Goal: Information Seeking & Learning: Learn about a topic

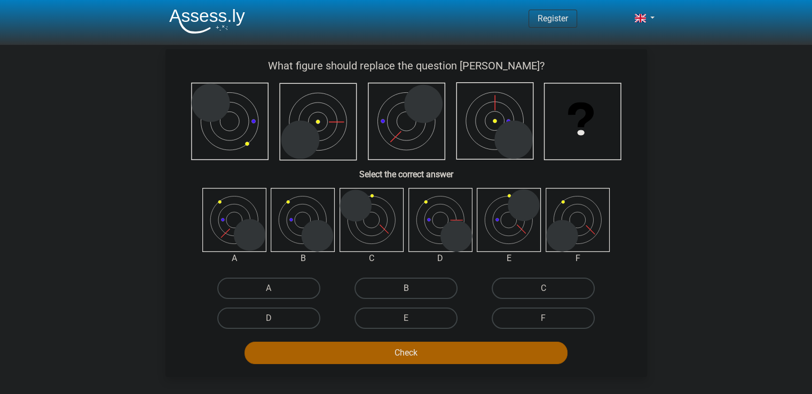
click at [404, 286] on label "B" at bounding box center [406, 288] width 103 height 21
click at [406, 288] on input "B" at bounding box center [409, 291] width 7 height 7
radio input "true"
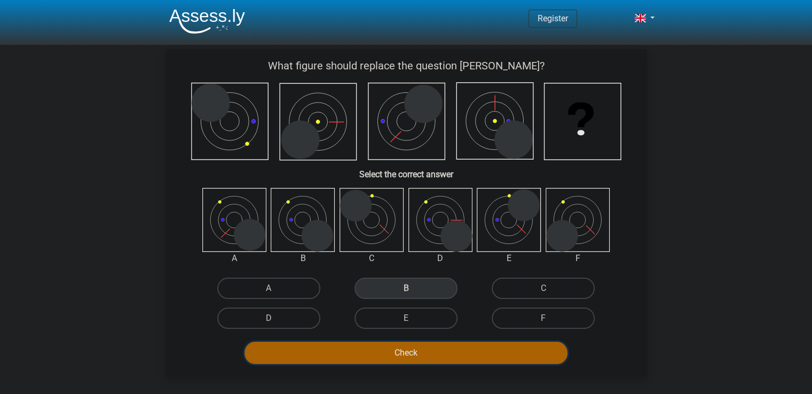
click at [404, 352] on button "Check" at bounding box center [406, 353] width 323 height 22
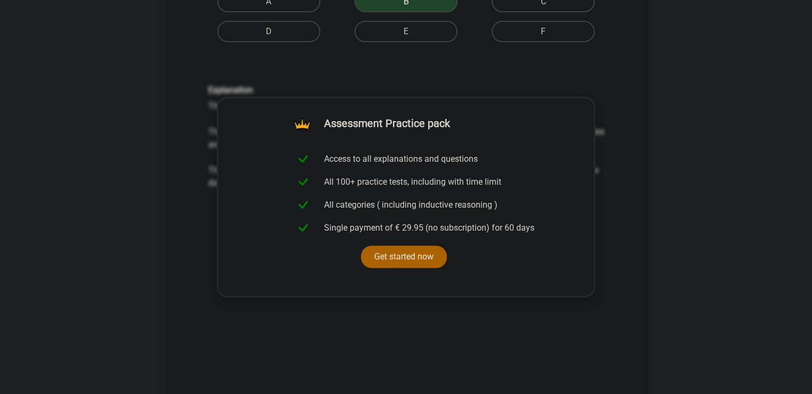
scroll to position [320, 0]
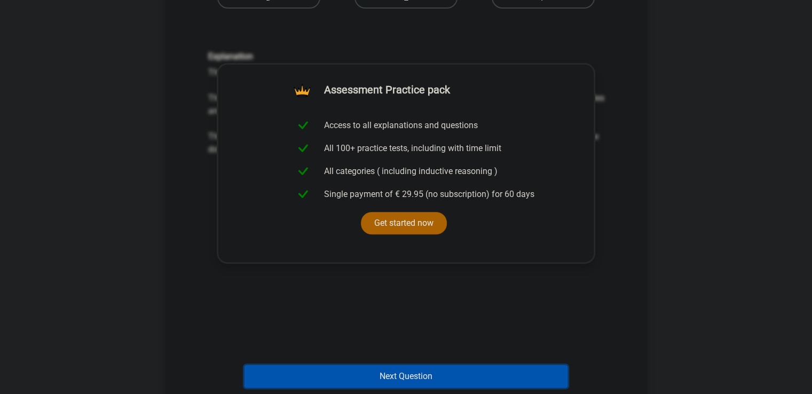
click at [362, 370] on button "Next Question" at bounding box center [406, 376] width 323 height 22
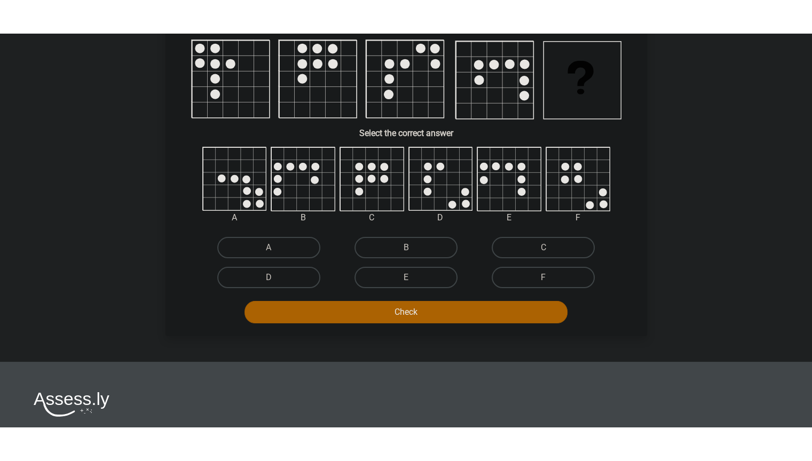
scroll to position [49, 0]
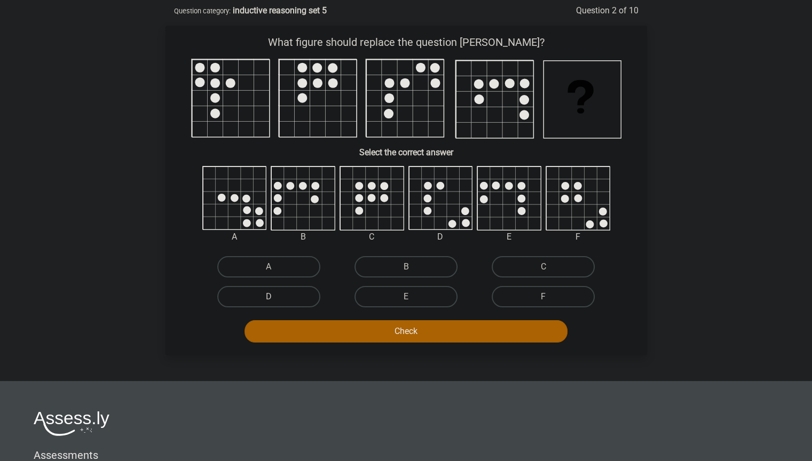
click at [261, 292] on label "D" at bounding box center [268, 296] width 103 height 21
click at [269, 297] on input "D" at bounding box center [272, 300] width 7 height 7
radio input "true"
click at [325, 320] on button "Check" at bounding box center [406, 331] width 323 height 22
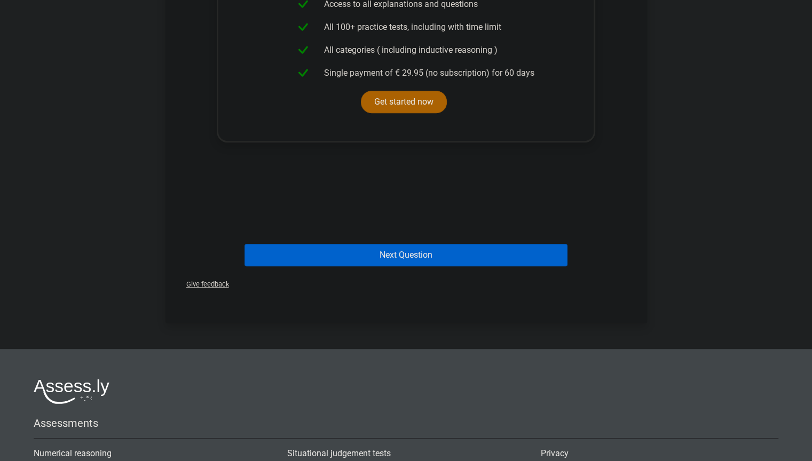
scroll to position [476, 0]
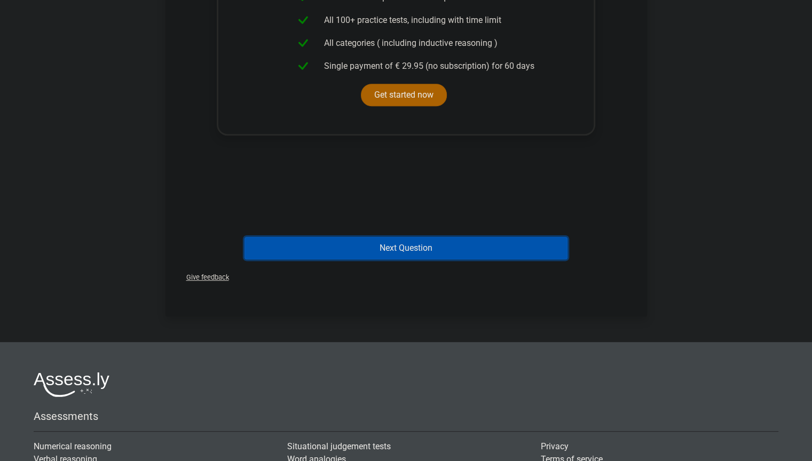
click at [477, 255] on button "Next Question" at bounding box center [406, 248] width 323 height 22
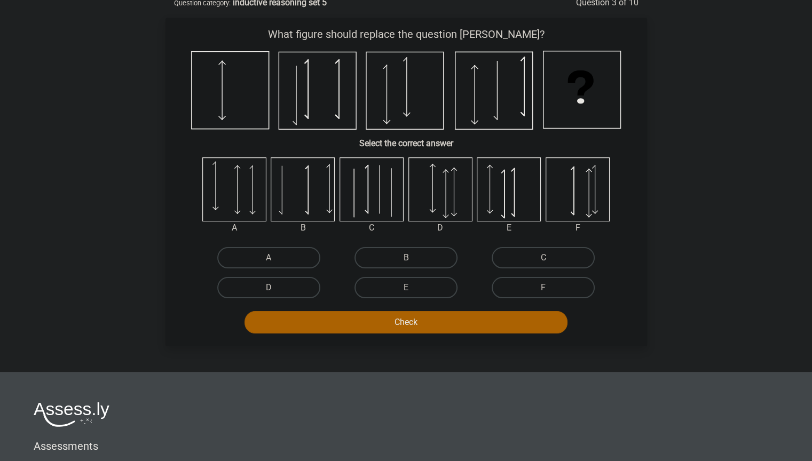
scroll to position [53, 0]
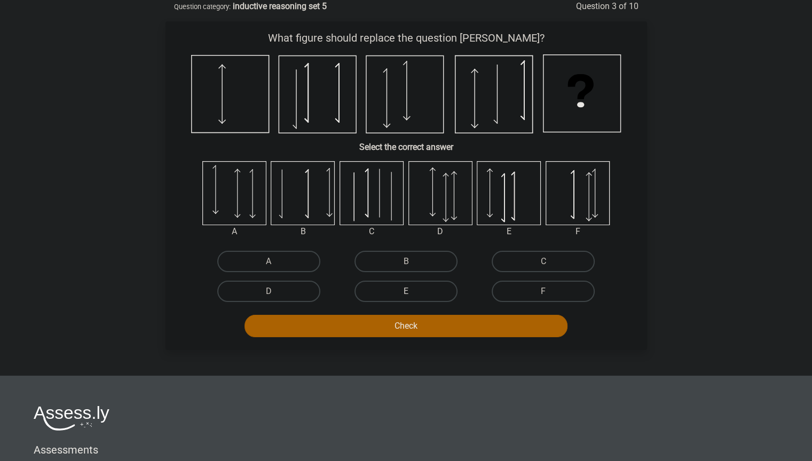
click at [401, 288] on label "E" at bounding box center [406, 291] width 103 height 21
click at [406, 292] on input "E" at bounding box center [409, 295] width 7 height 7
radio input "true"
click at [402, 333] on button "Check" at bounding box center [406, 326] width 323 height 22
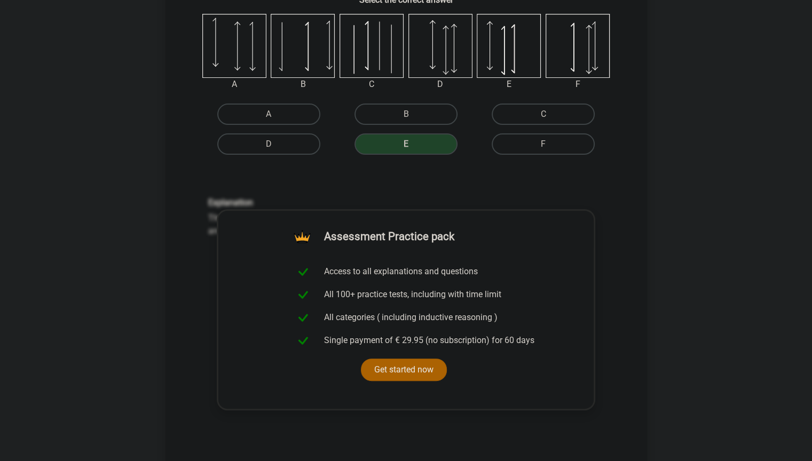
scroll to position [427, 0]
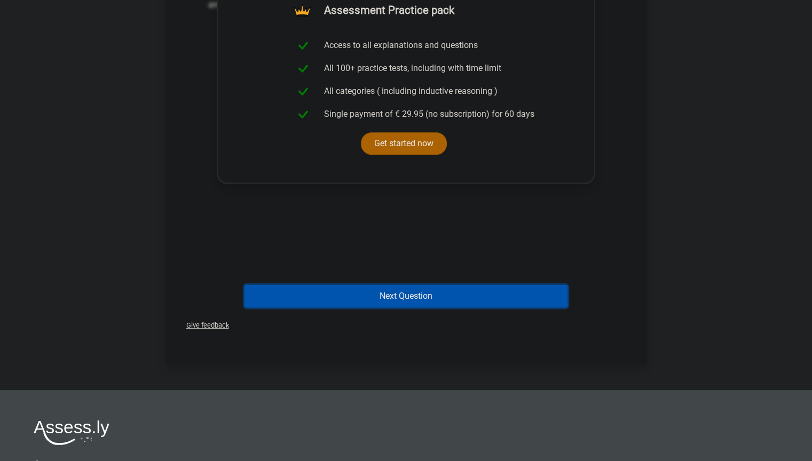
click at [423, 290] on button "Next Question" at bounding box center [406, 296] width 323 height 22
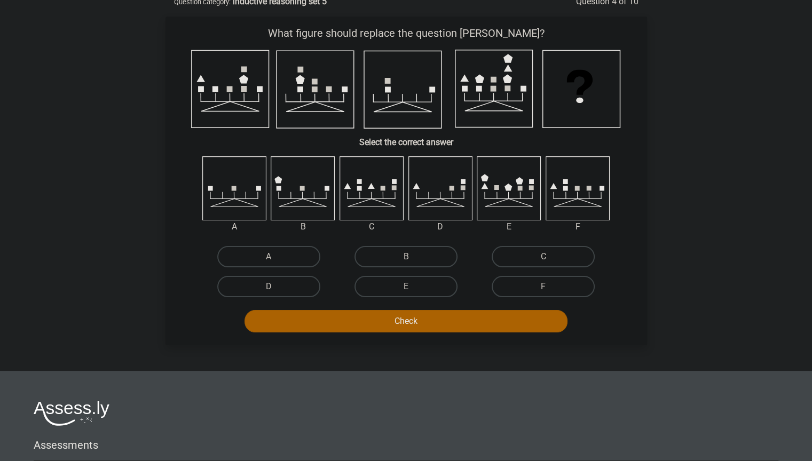
scroll to position [53, 0]
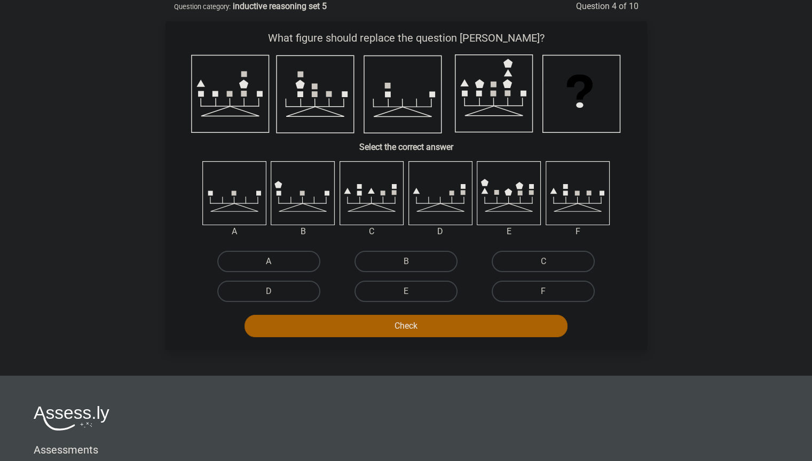
click at [287, 251] on label "A" at bounding box center [268, 261] width 103 height 21
click at [276, 262] on input "A" at bounding box center [272, 265] width 7 height 7
radio input "true"
click at [379, 323] on button "Check" at bounding box center [406, 326] width 323 height 22
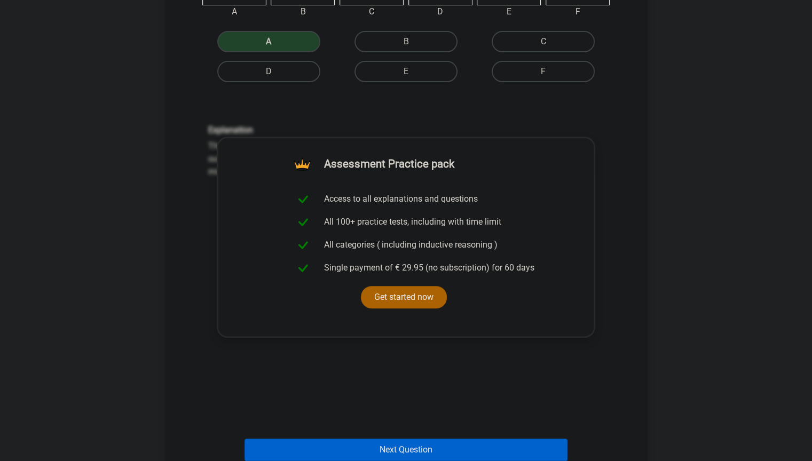
scroll to position [320, 0]
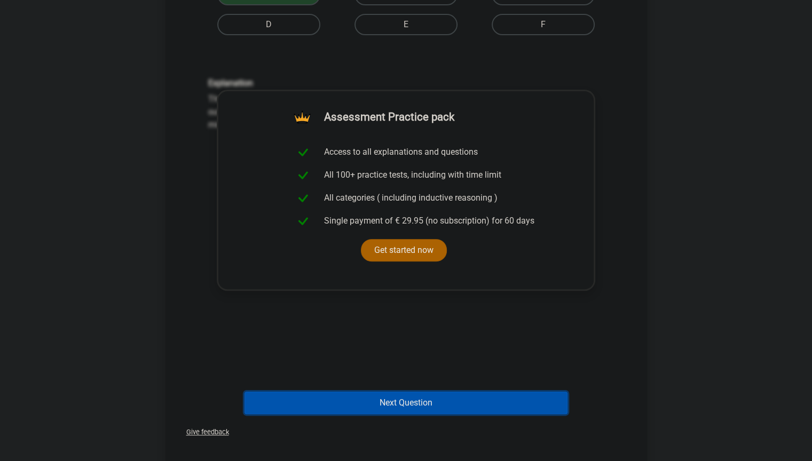
click at [419, 375] on button "Next Question" at bounding box center [406, 403] width 323 height 22
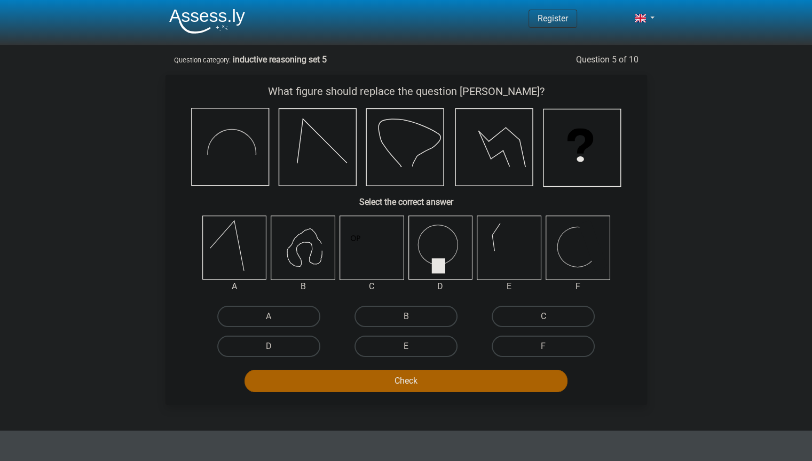
scroll to position [0, 0]
click at [296, 266] on icon at bounding box center [304, 247] width 35 height 37
click at [433, 313] on label "B" at bounding box center [406, 316] width 103 height 21
click at [413, 317] on input "B" at bounding box center [409, 320] width 7 height 7
radio input "true"
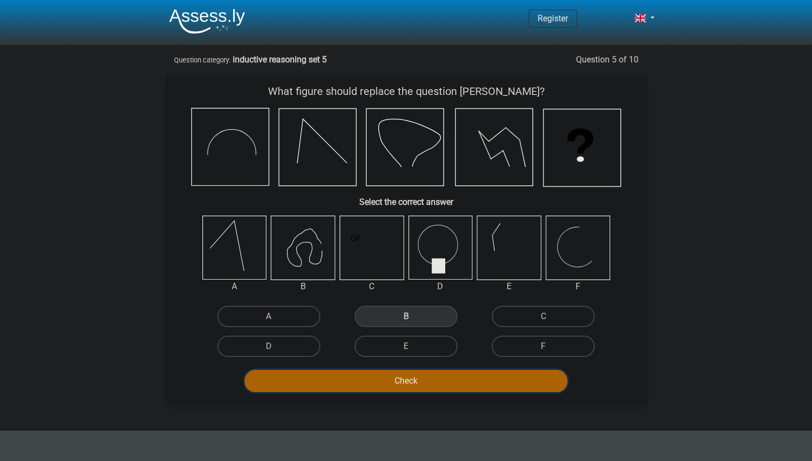
click at [430, 375] on button "Check" at bounding box center [406, 381] width 323 height 22
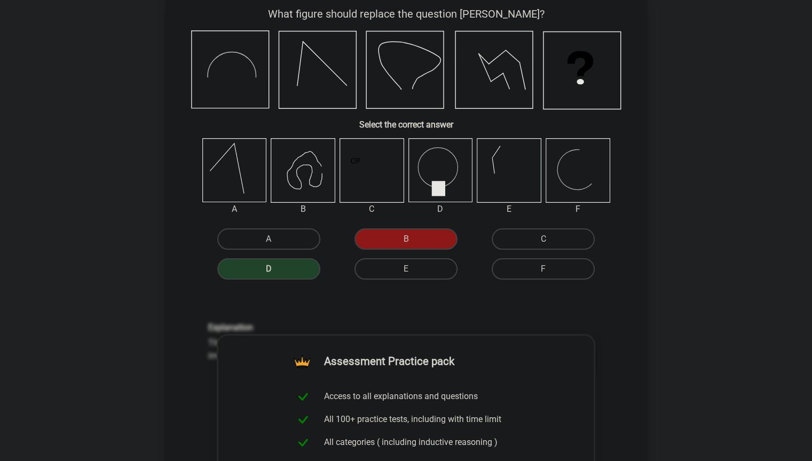
scroll to position [107, 0]
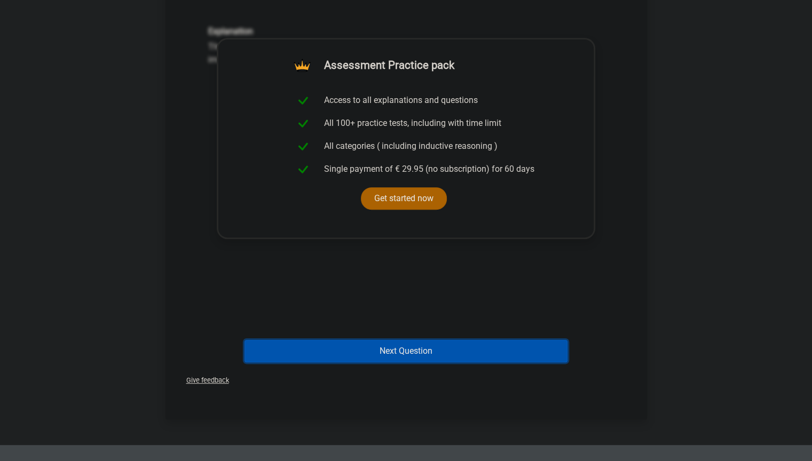
click at [372, 347] on button "Next Question" at bounding box center [406, 351] width 323 height 22
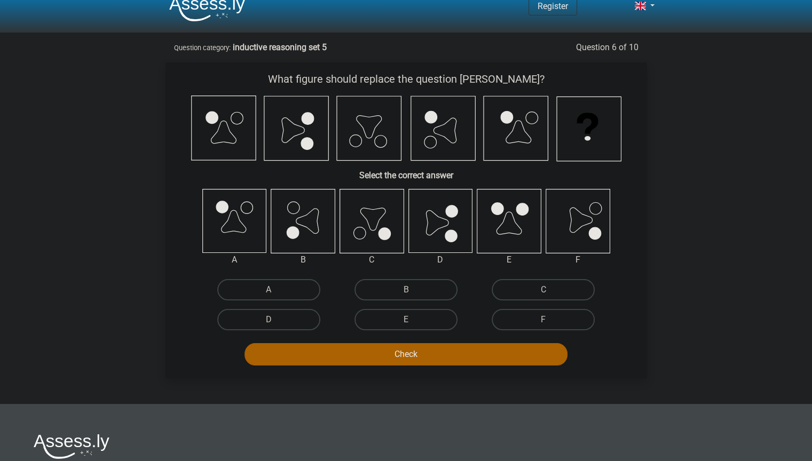
scroll to position [1, 0]
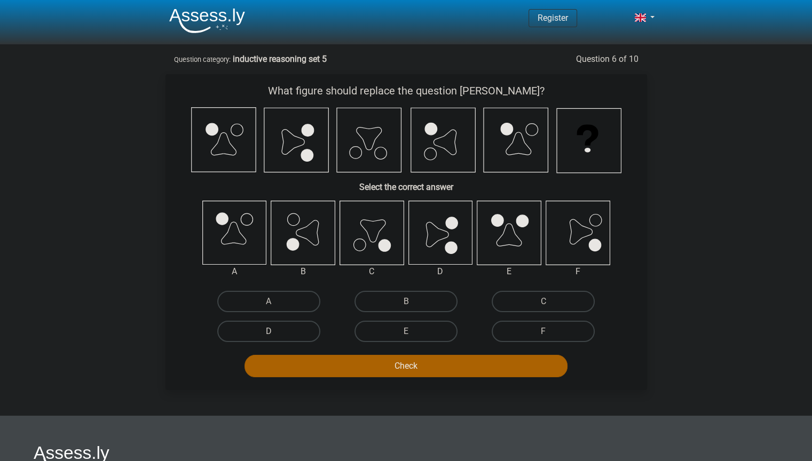
click at [277, 331] on label "D" at bounding box center [268, 331] width 103 height 21
click at [276, 332] on input "D" at bounding box center [272, 335] width 7 height 7
radio input "true"
click at [348, 356] on button "Check" at bounding box center [406, 366] width 323 height 22
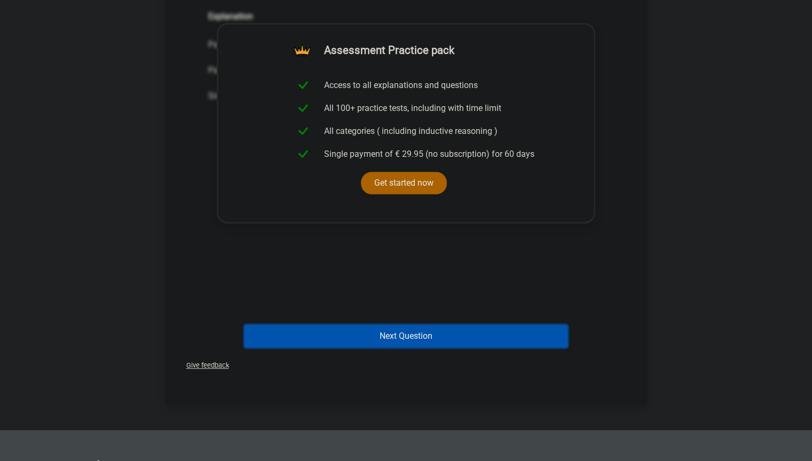
click at [427, 325] on button "Next Question" at bounding box center [406, 336] width 323 height 22
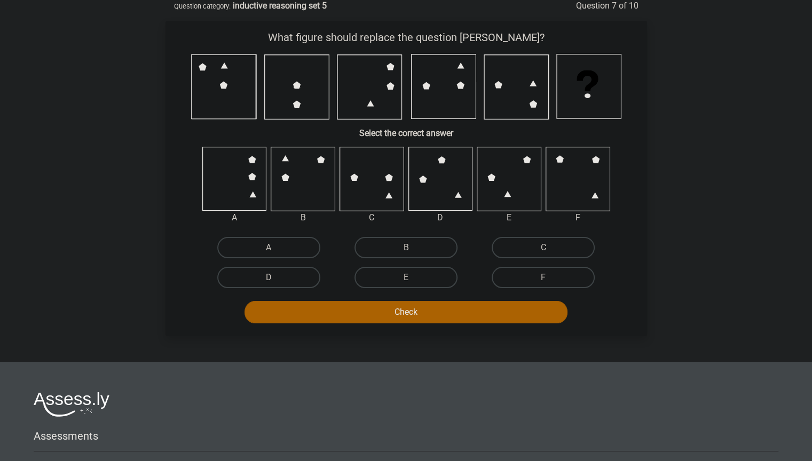
scroll to position [53, 0]
click at [548, 270] on label "F" at bounding box center [543, 278] width 103 height 21
click at [548, 278] on input "F" at bounding box center [547, 281] width 7 height 7
radio input "true"
click at [478, 335] on div "What figure should replace the question [PERSON_NAME]? Select the correct answe…" at bounding box center [407, 179] width 482 height 316
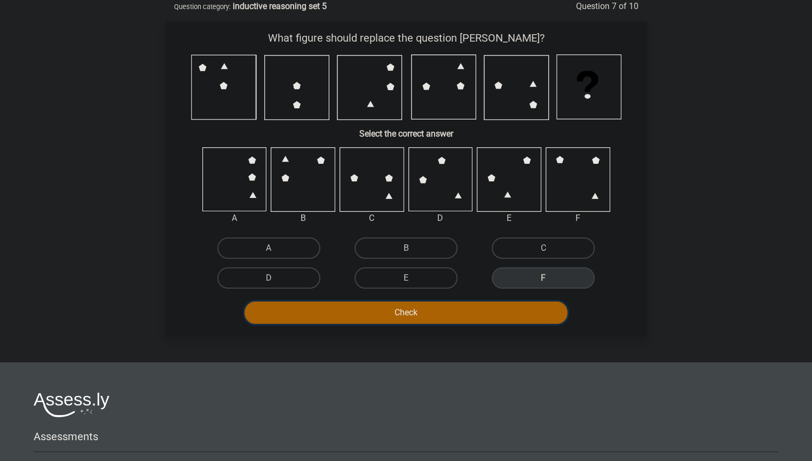
click at [500, 315] on button "Check" at bounding box center [406, 313] width 323 height 22
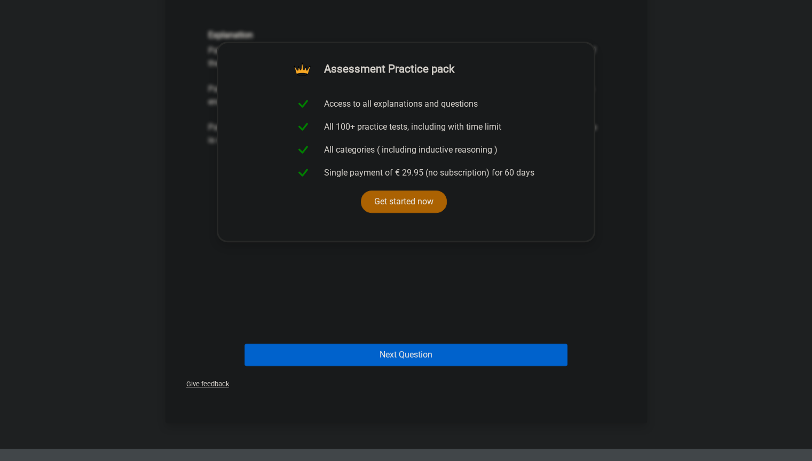
scroll to position [374, 0]
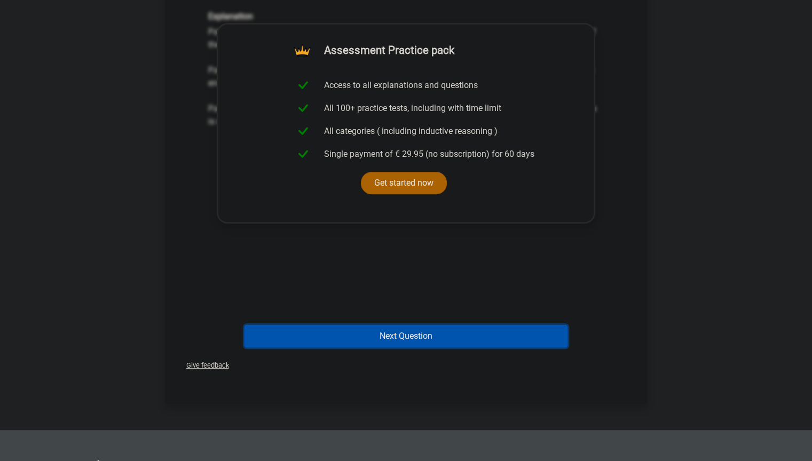
click at [400, 325] on button "Next Question" at bounding box center [406, 336] width 323 height 22
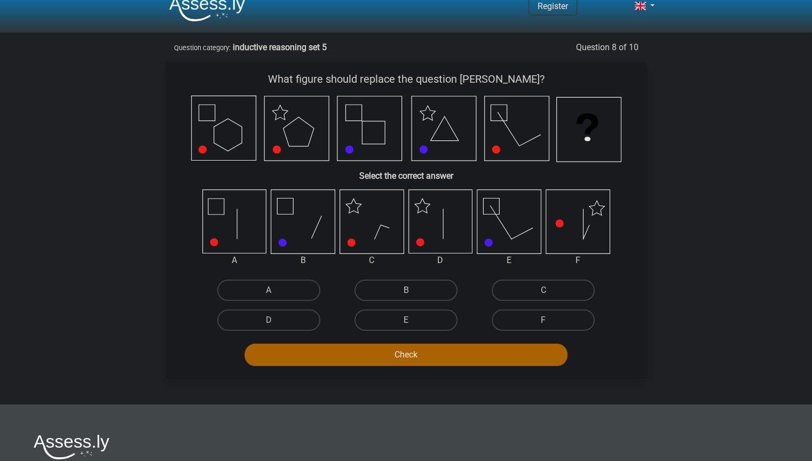
scroll to position [0, 0]
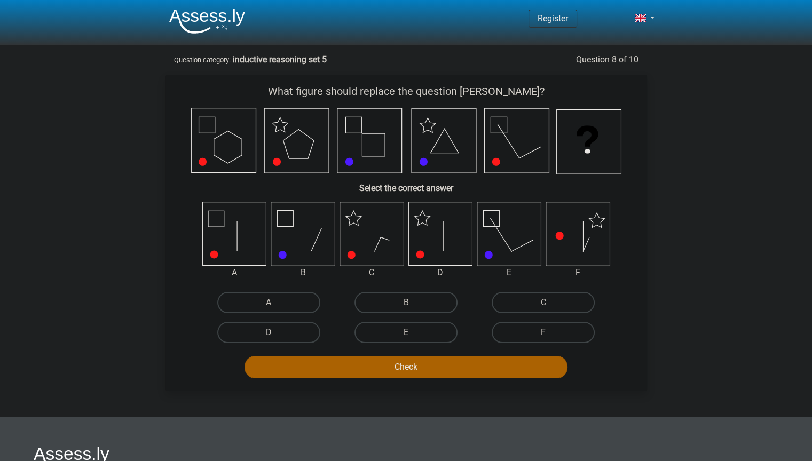
click at [301, 333] on label "D" at bounding box center [268, 332] width 103 height 21
click at [276, 333] on input "D" at bounding box center [272, 336] width 7 height 7
radio input "true"
click at [388, 364] on button "Check" at bounding box center [406, 367] width 323 height 22
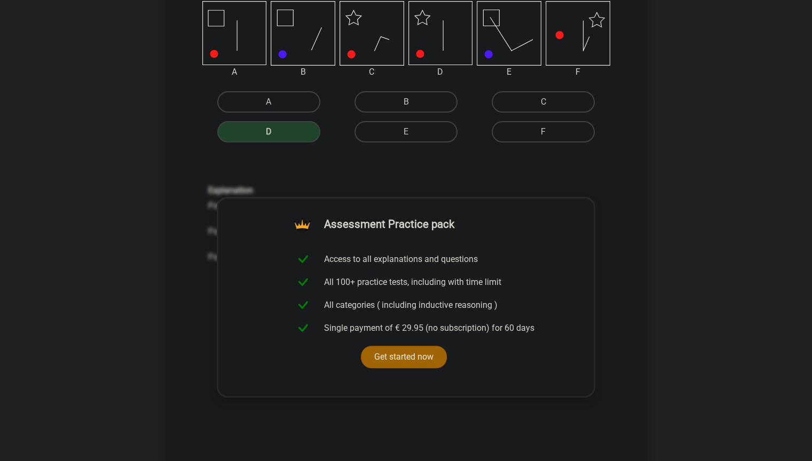
scroll to position [267, 0]
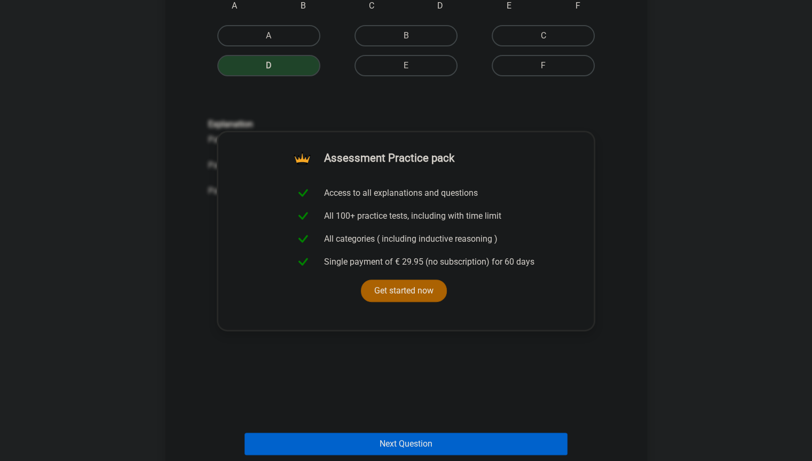
click at [377, 375] on div "Next Question" at bounding box center [407, 442] width 448 height 35
drag, startPoint x: 403, startPoint y: 424, endPoint x: 393, endPoint y: 431, distance: 12.3
click at [402, 375] on div "Next Question" at bounding box center [407, 442] width 448 height 35
drag, startPoint x: 392, startPoint y: 434, endPoint x: 387, endPoint y: 437, distance: 6.0
click at [391, 375] on button "Next Question" at bounding box center [406, 444] width 323 height 22
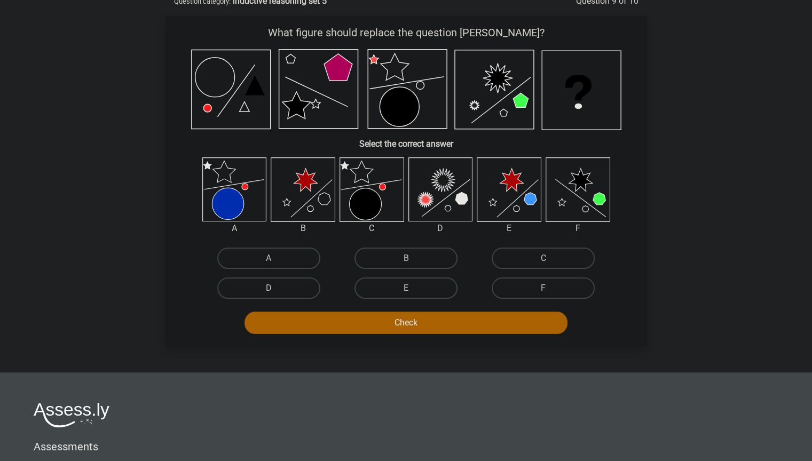
scroll to position [0, 0]
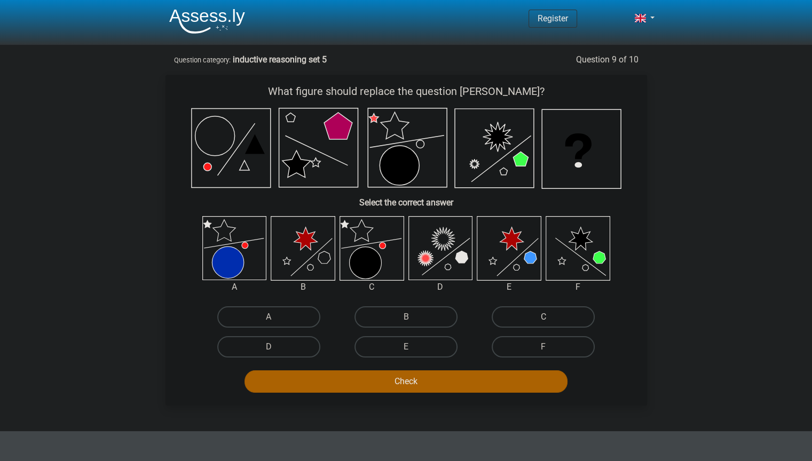
click at [554, 321] on label "C" at bounding box center [543, 317] width 103 height 21
click at [551, 321] on input "C" at bounding box center [547, 320] width 7 height 7
radio input "true"
click at [464, 375] on button "Check" at bounding box center [406, 382] width 323 height 22
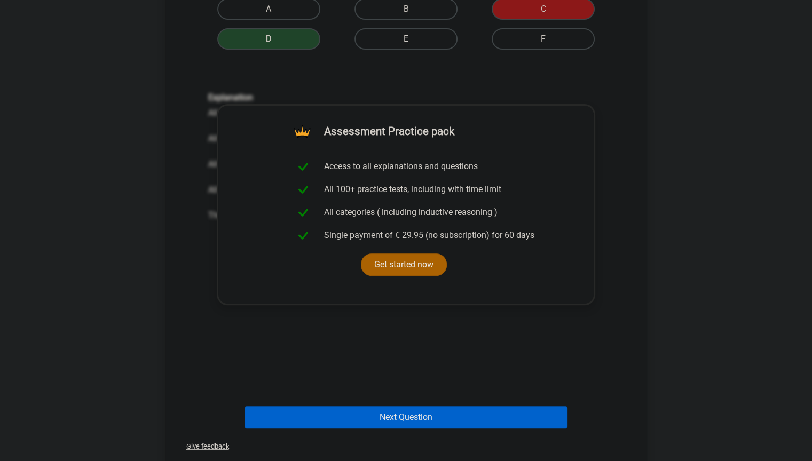
scroll to position [320, 0]
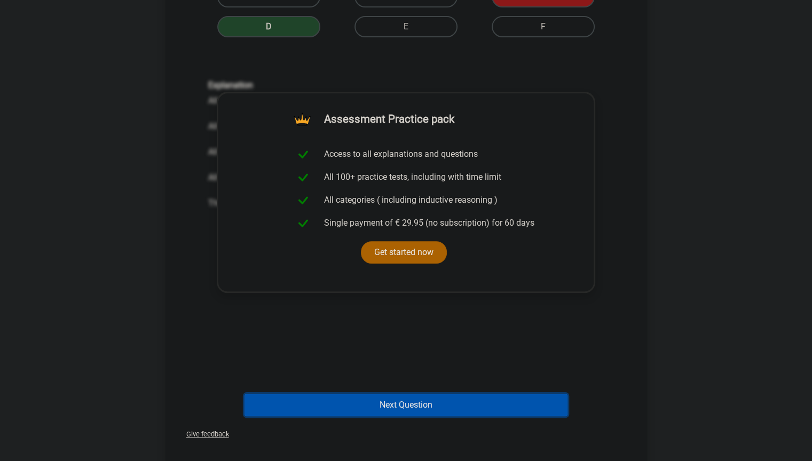
click at [426, 375] on button "Next Question" at bounding box center [406, 405] width 323 height 22
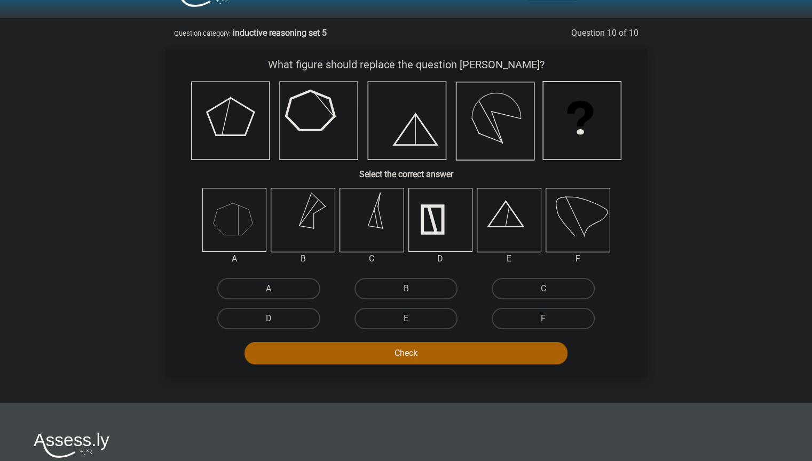
scroll to position [0, 0]
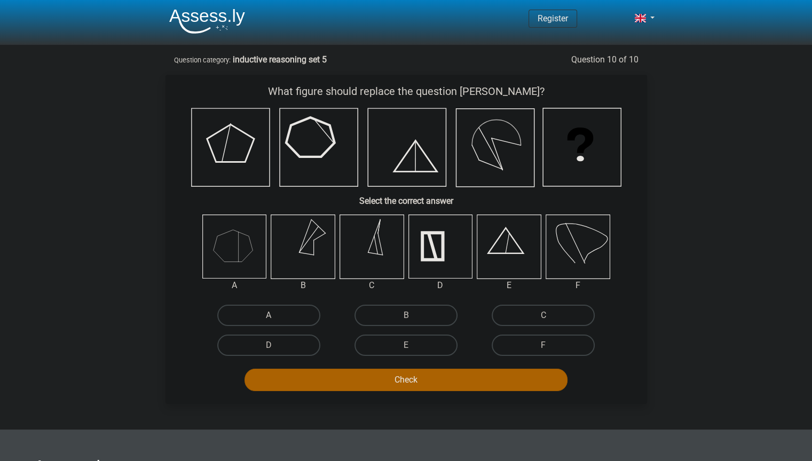
click at [301, 307] on label "A" at bounding box center [268, 315] width 103 height 21
click at [276, 316] on input "A" at bounding box center [272, 319] width 7 height 7
radio input "true"
click at [390, 375] on button "Check" at bounding box center [406, 380] width 323 height 22
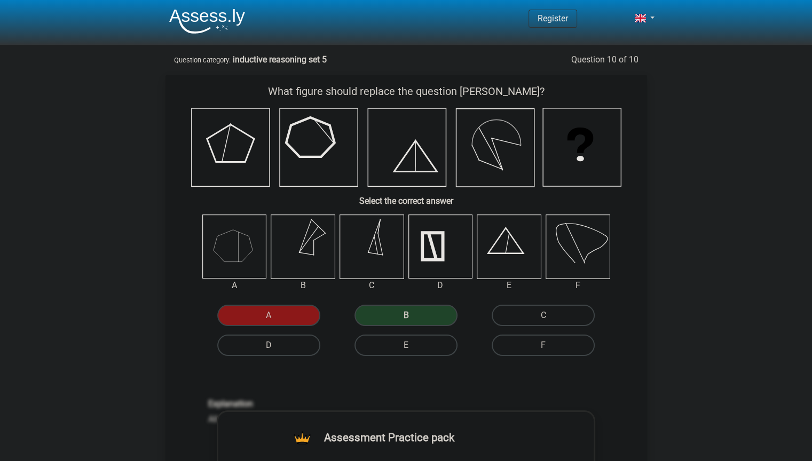
scroll to position [53, 0]
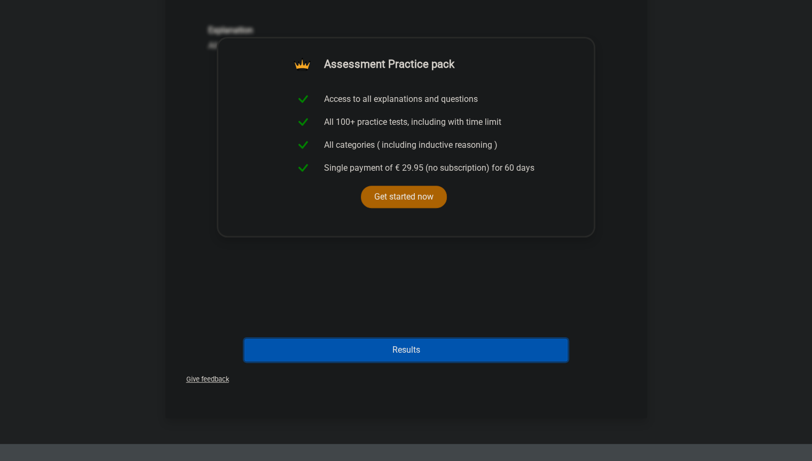
click at [426, 355] on button "Results" at bounding box center [406, 350] width 323 height 22
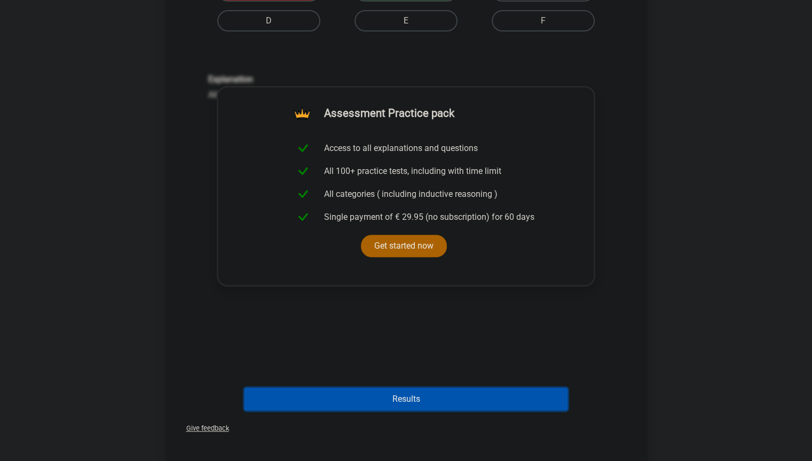
scroll to position [160, 0]
